Goal: Transaction & Acquisition: Purchase product/service

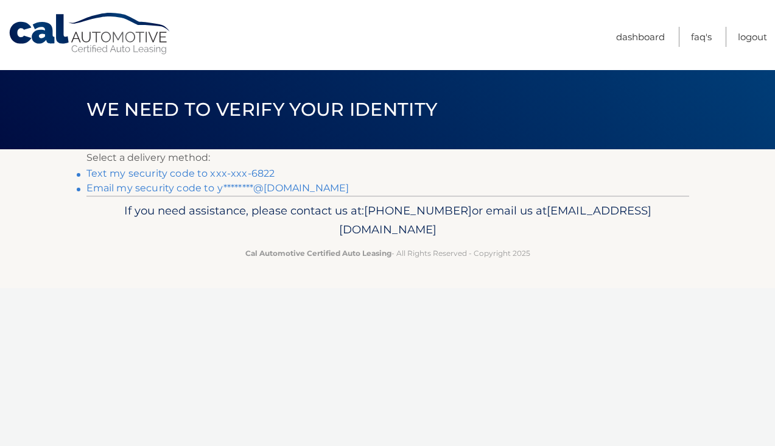
click at [300, 188] on link "Email my security code to y********@[DOMAIN_NAME]" at bounding box center [218, 188] width 263 height 12
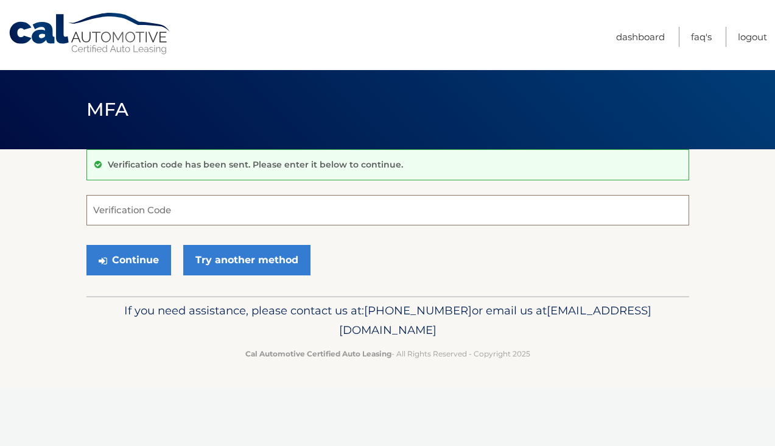
click at [284, 210] on input "Verification Code" at bounding box center [388, 210] width 603 height 30
type input "549127"
click at [149, 257] on button "Continue" at bounding box center [129, 260] width 85 height 30
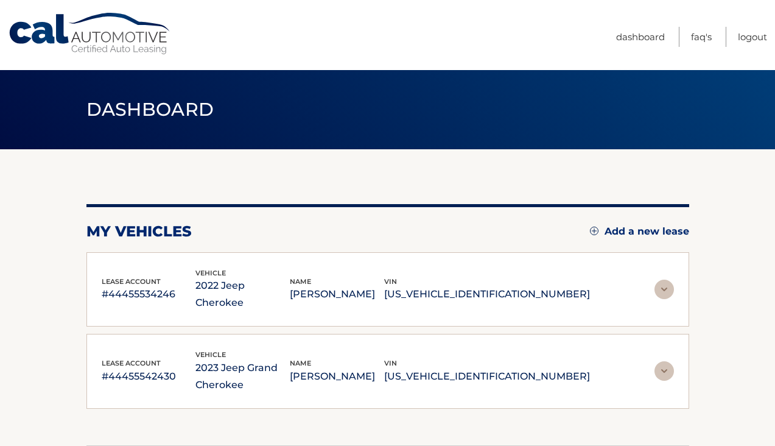
click at [665, 280] on img at bounding box center [664, 289] width 19 height 19
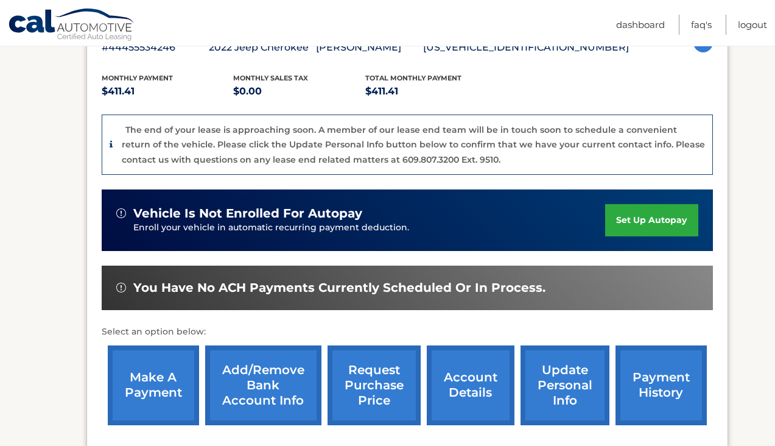
scroll to position [241, 0]
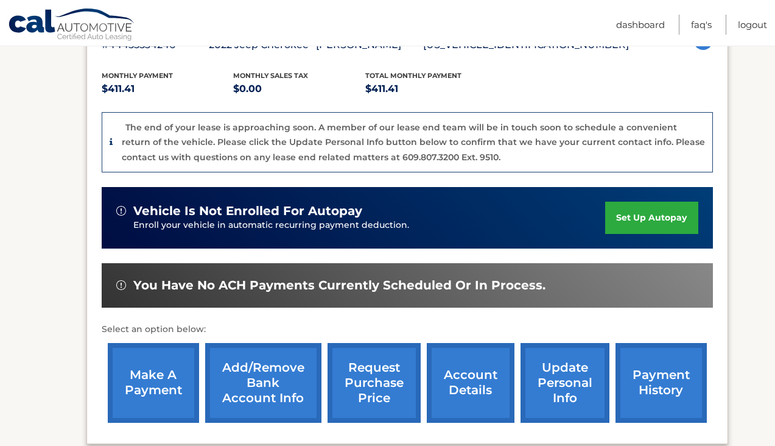
click at [145, 380] on link "make a payment" at bounding box center [153, 383] width 91 height 80
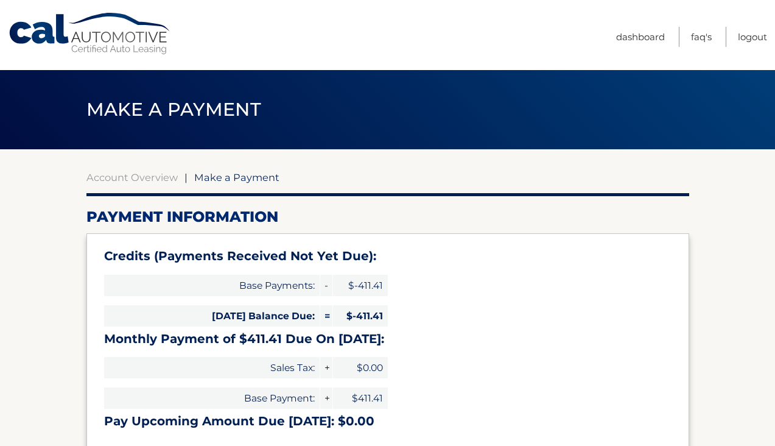
select select "MDFlMWM5YTctMGYzNC00M2E5LWFkZjItYTMwOGI5ZjBmOGUy"
click at [640, 37] on link "Dashboard" at bounding box center [640, 37] width 49 height 20
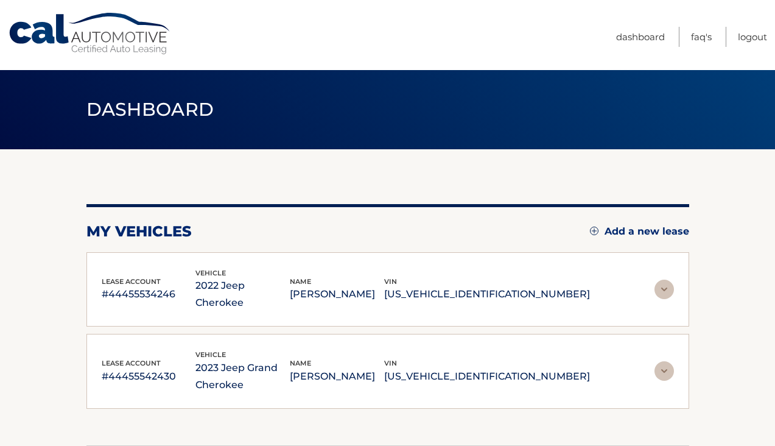
click at [669, 361] on img at bounding box center [664, 370] width 19 height 19
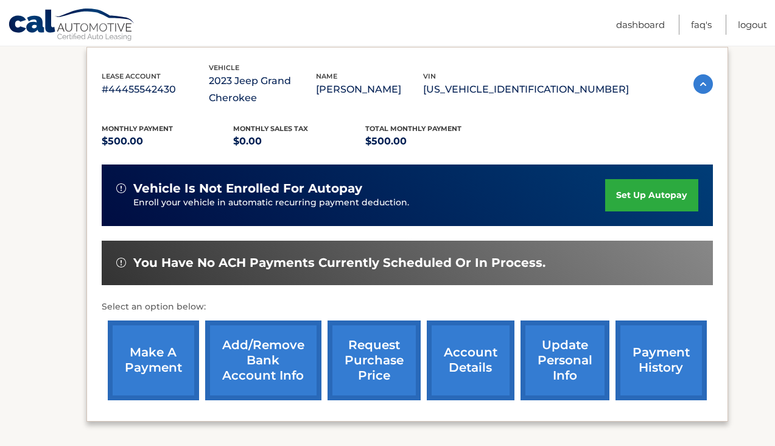
scroll to position [280, 0]
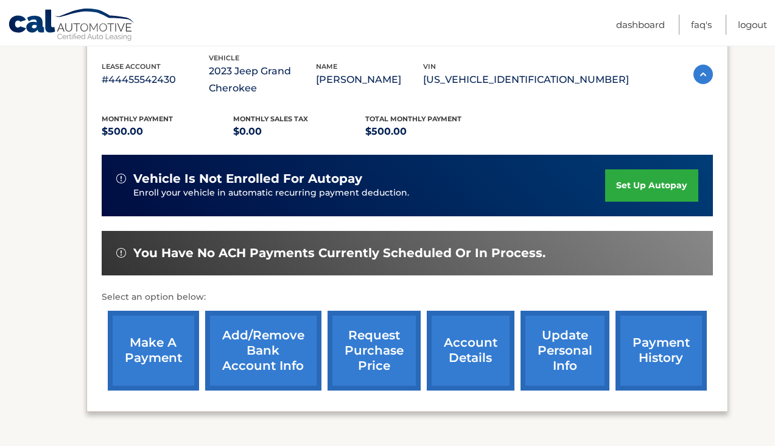
click at [163, 343] on link "make a payment" at bounding box center [153, 351] width 91 height 80
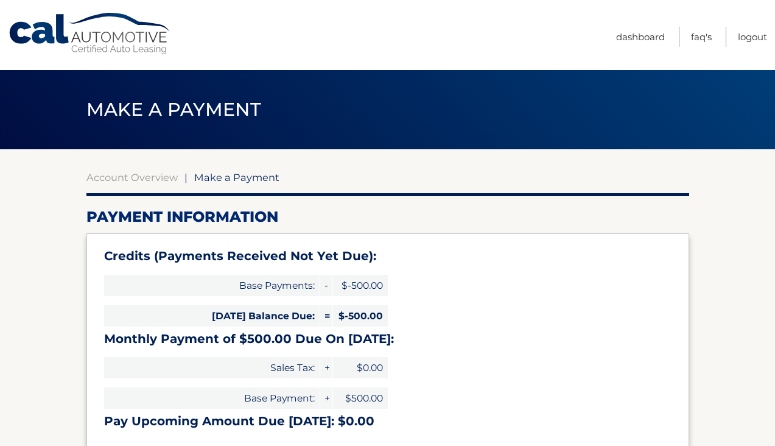
select select "OWUxZmQ3NDMtNDRmMy00NGU3LThhOWMtNTJlMDM0YzE2OThj"
click at [155, 180] on link "Account Overview" at bounding box center [132, 177] width 91 height 12
click at [155, 175] on link "Account Overview" at bounding box center [132, 177] width 91 height 12
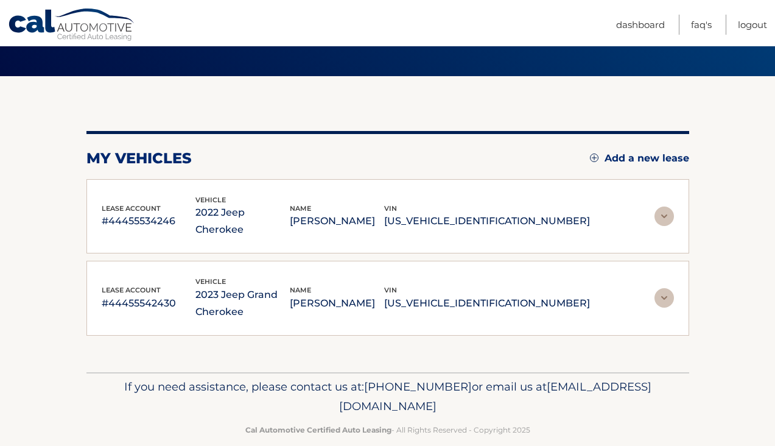
scroll to position [72, 0]
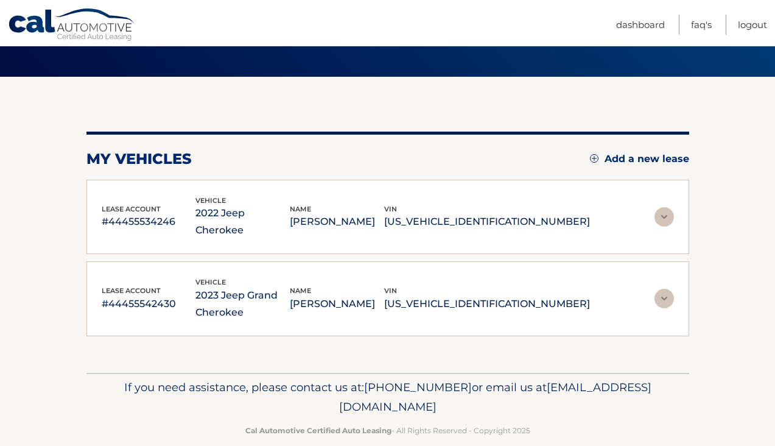
click at [666, 289] on img at bounding box center [664, 298] width 19 height 19
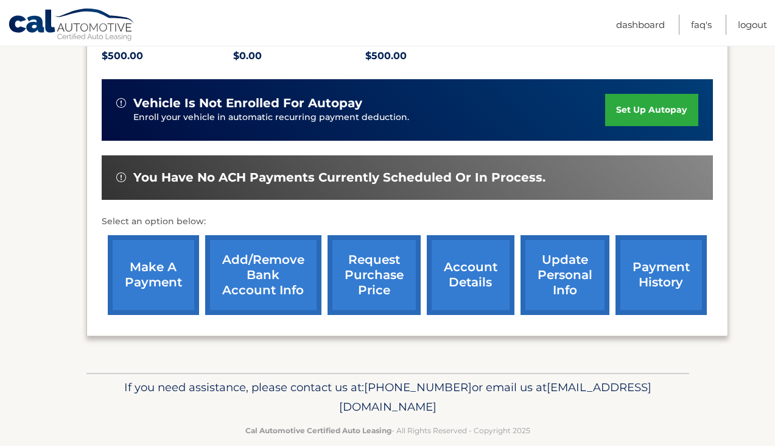
scroll to position [356, 0]
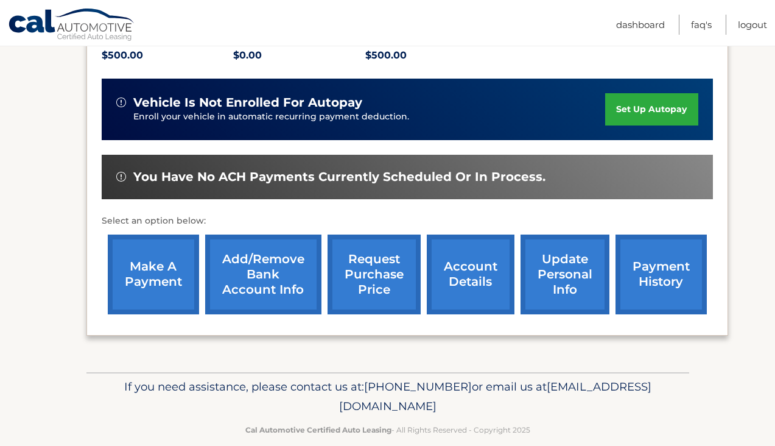
click at [476, 281] on link "account details" at bounding box center [471, 275] width 88 height 80
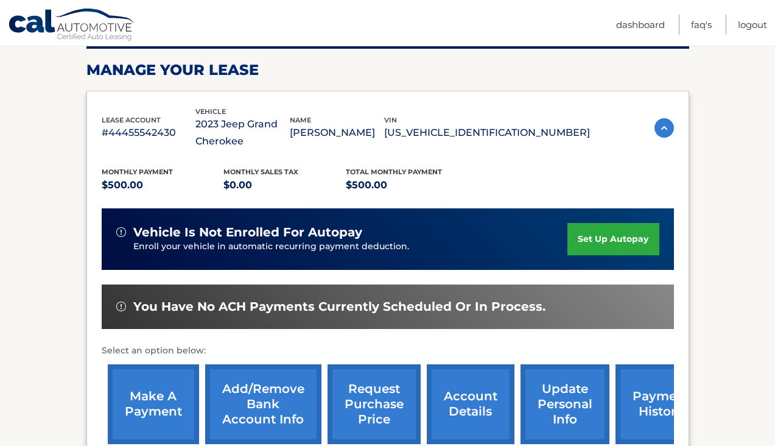
scroll to position [177, 0]
click at [141, 390] on link "make a payment" at bounding box center [153, 404] width 91 height 80
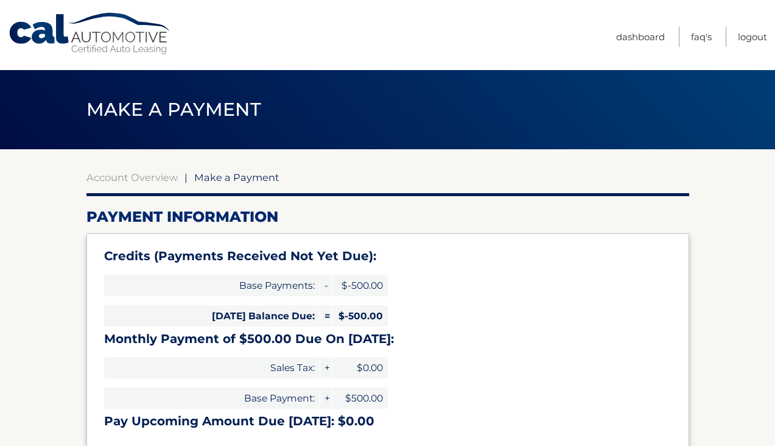
select select "OWUxZmQ3NDMtNDRmMy00NGU3LThhOWMtNTJlMDM0YzE2OThj"
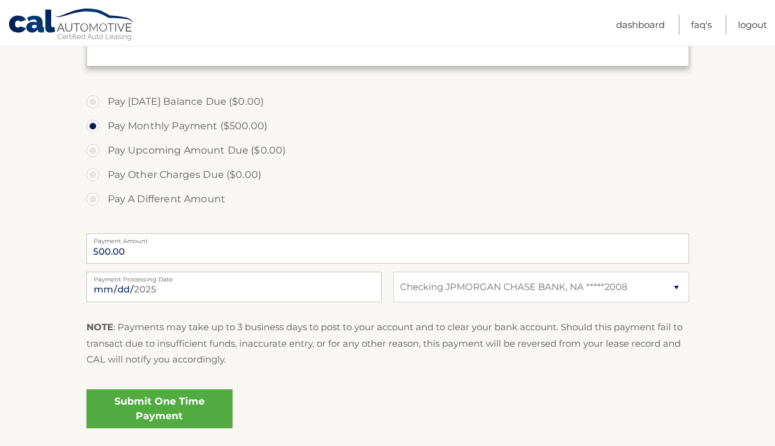
scroll to position [384, 0]
click at [162, 409] on link "Submit One Time Payment" at bounding box center [160, 408] width 146 height 39
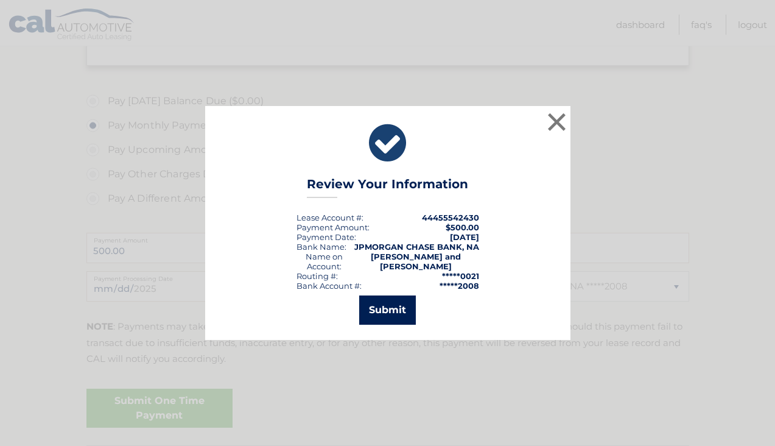
click at [395, 314] on button "Submit" at bounding box center [387, 309] width 57 height 29
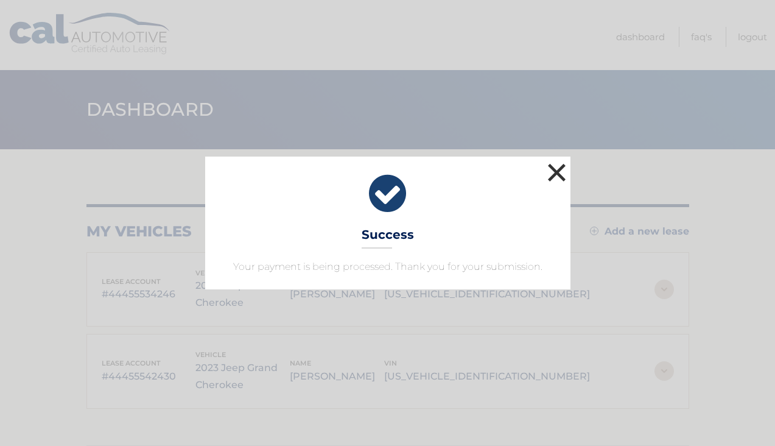
click at [552, 171] on button "×" at bounding box center [557, 172] width 24 height 24
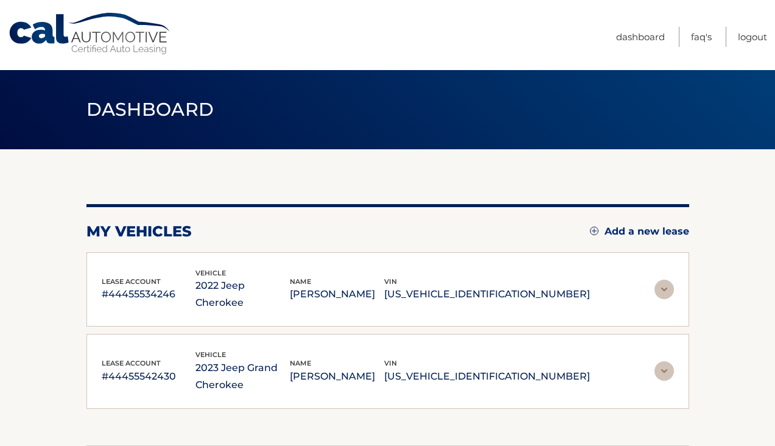
click at [665, 281] on img at bounding box center [664, 289] width 19 height 19
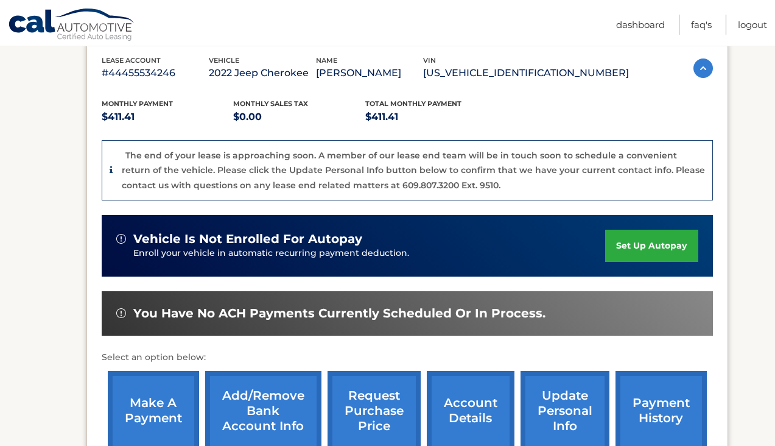
scroll to position [220, 0]
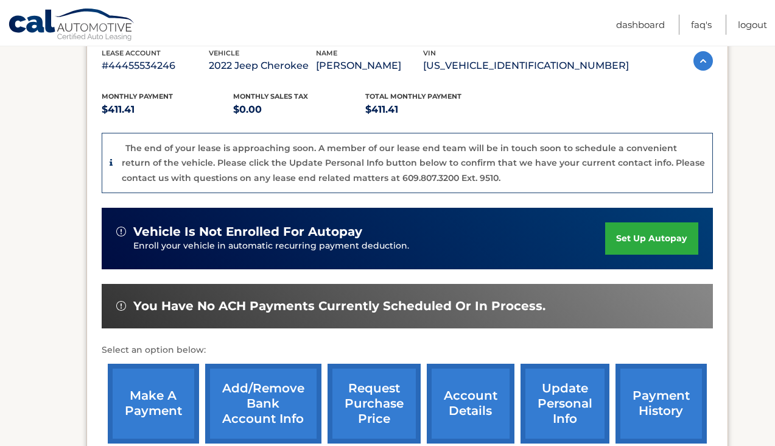
click at [169, 404] on link "make a payment" at bounding box center [153, 404] width 91 height 80
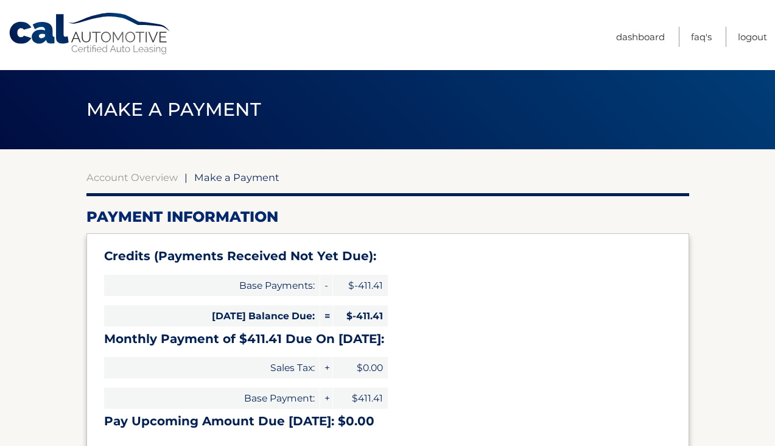
select select "MDFlMWM5YTctMGYzNC00M2E5LWFkZjItYTMwOGI5ZjBmOGUy"
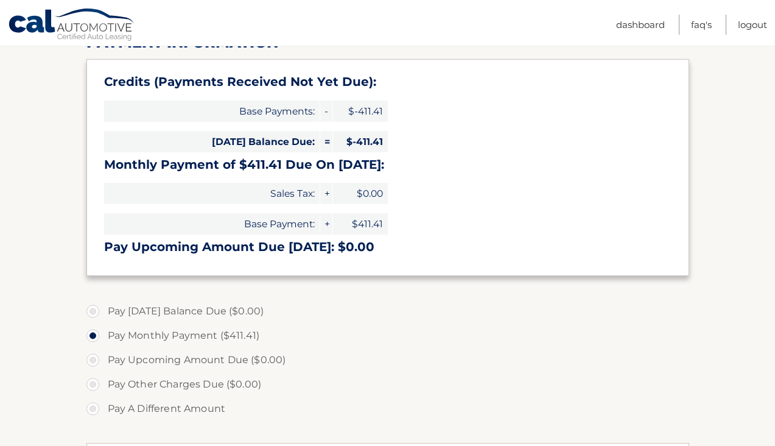
scroll to position [369, 0]
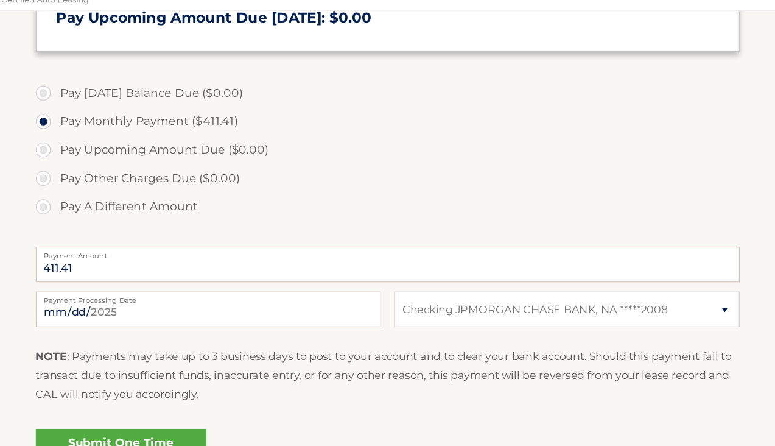
click at [139, 404] on link "Submit One Time Payment" at bounding box center [160, 423] width 146 height 39
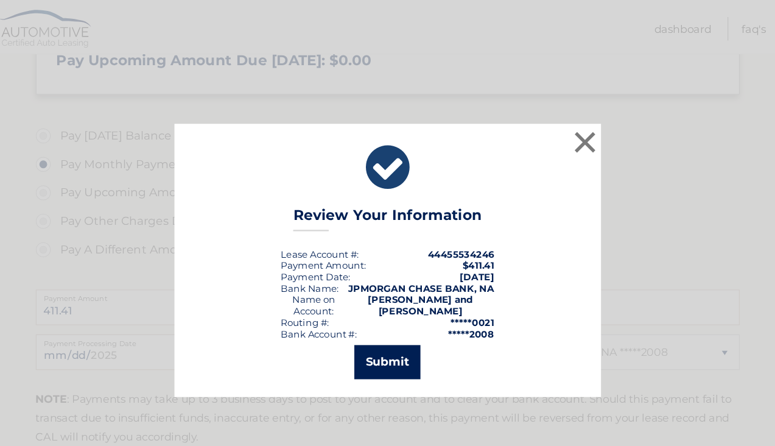
click at [359, 310] on button "Submit" at bounding box center [387, 309] width 57 height 29
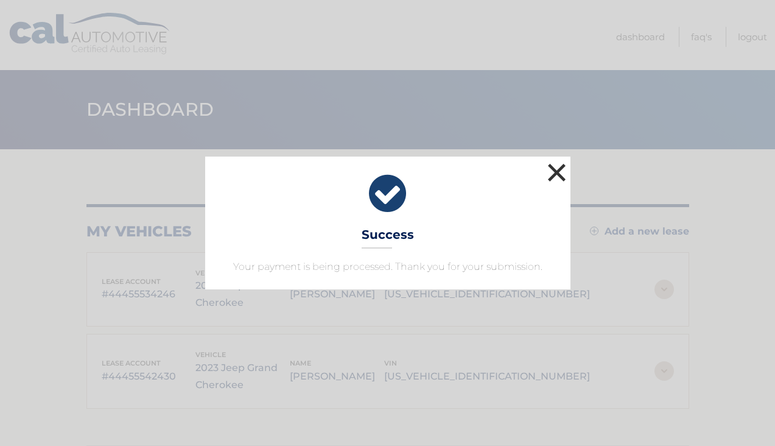
click at [560, 175] on button "×" at bounding box center [557, 172] width 24 height 24
